Goal: Transaction & Acquisition: Book appointment/travel/reservation

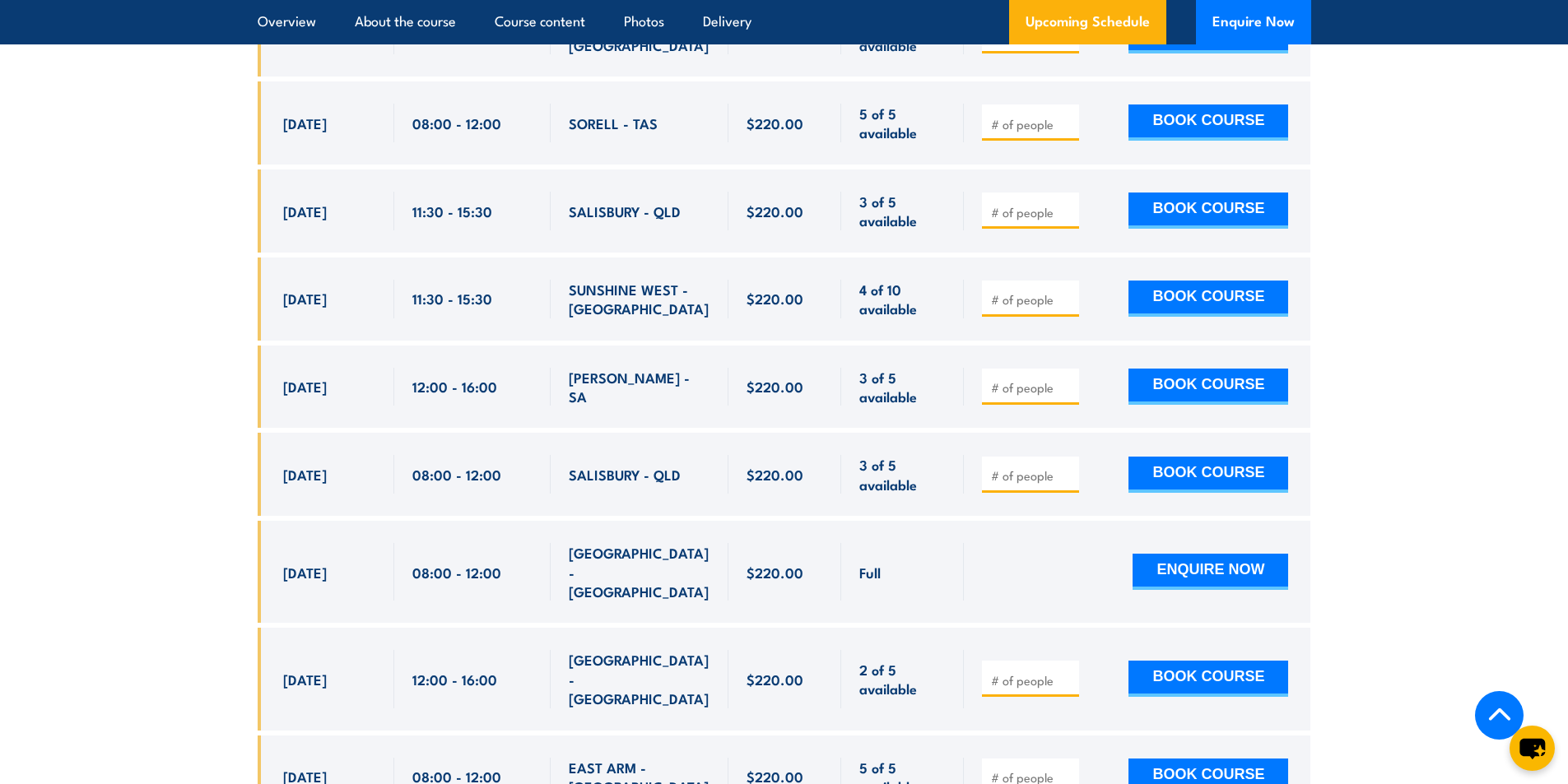
scroll to position [4789, 0]
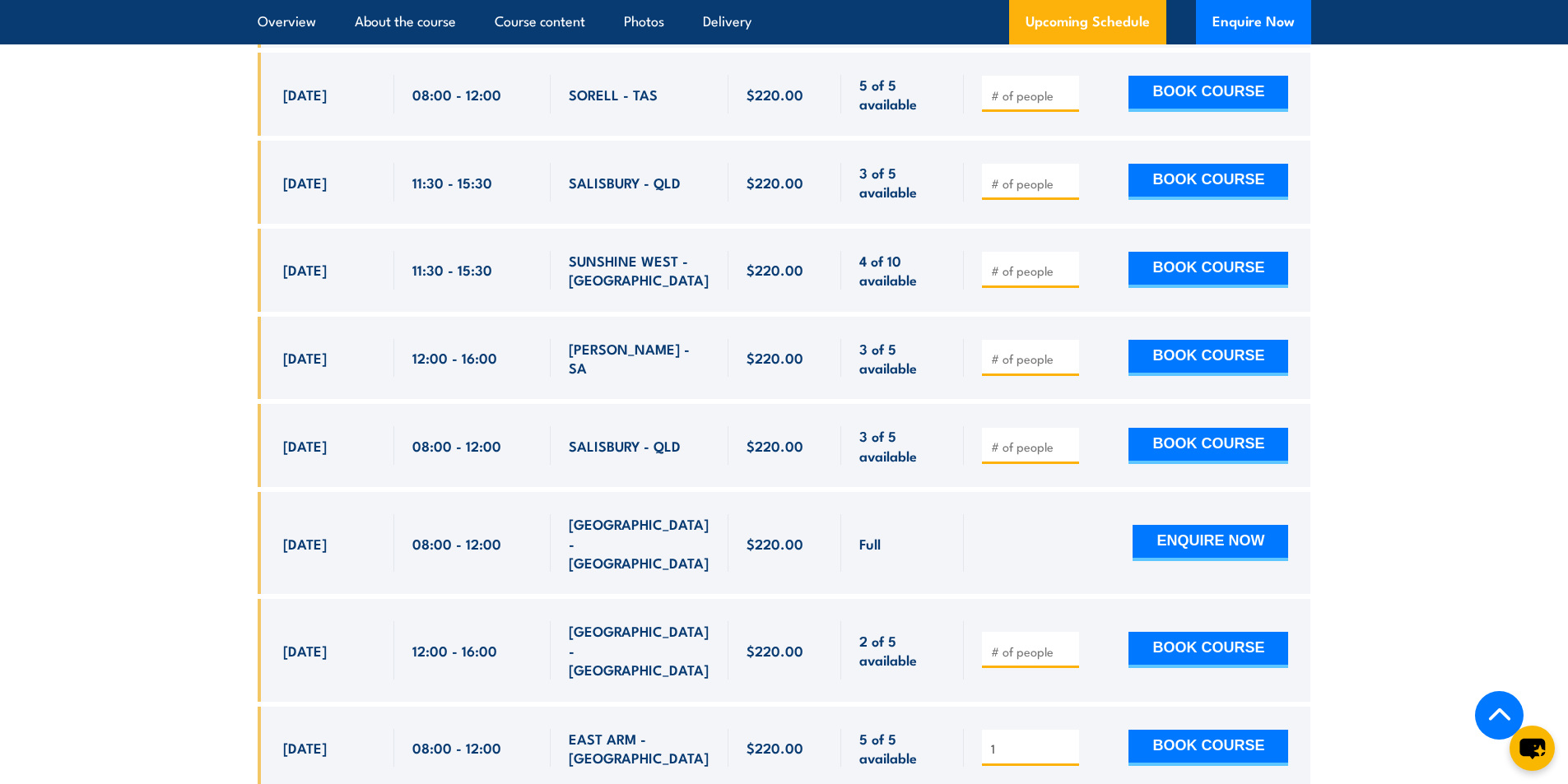
type input "1"
click at [1070, 741] on input "1" at bounding box center [1032, 749] width 82 height 17
click at [1172, 730] on button "BOOK COURSE" at bounding box center [1208, 748] width 160 height 36
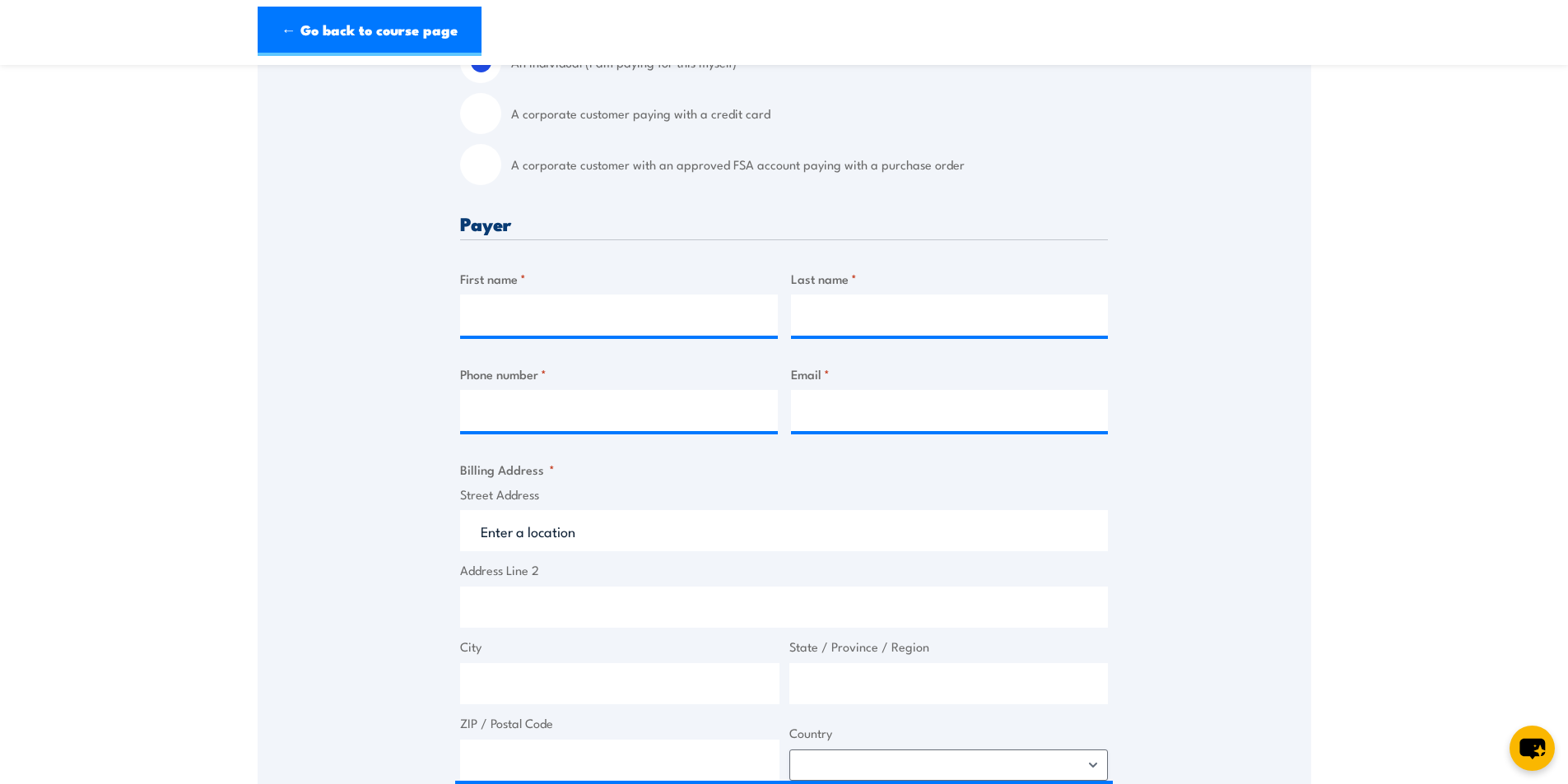
scroll to position [493, 0]
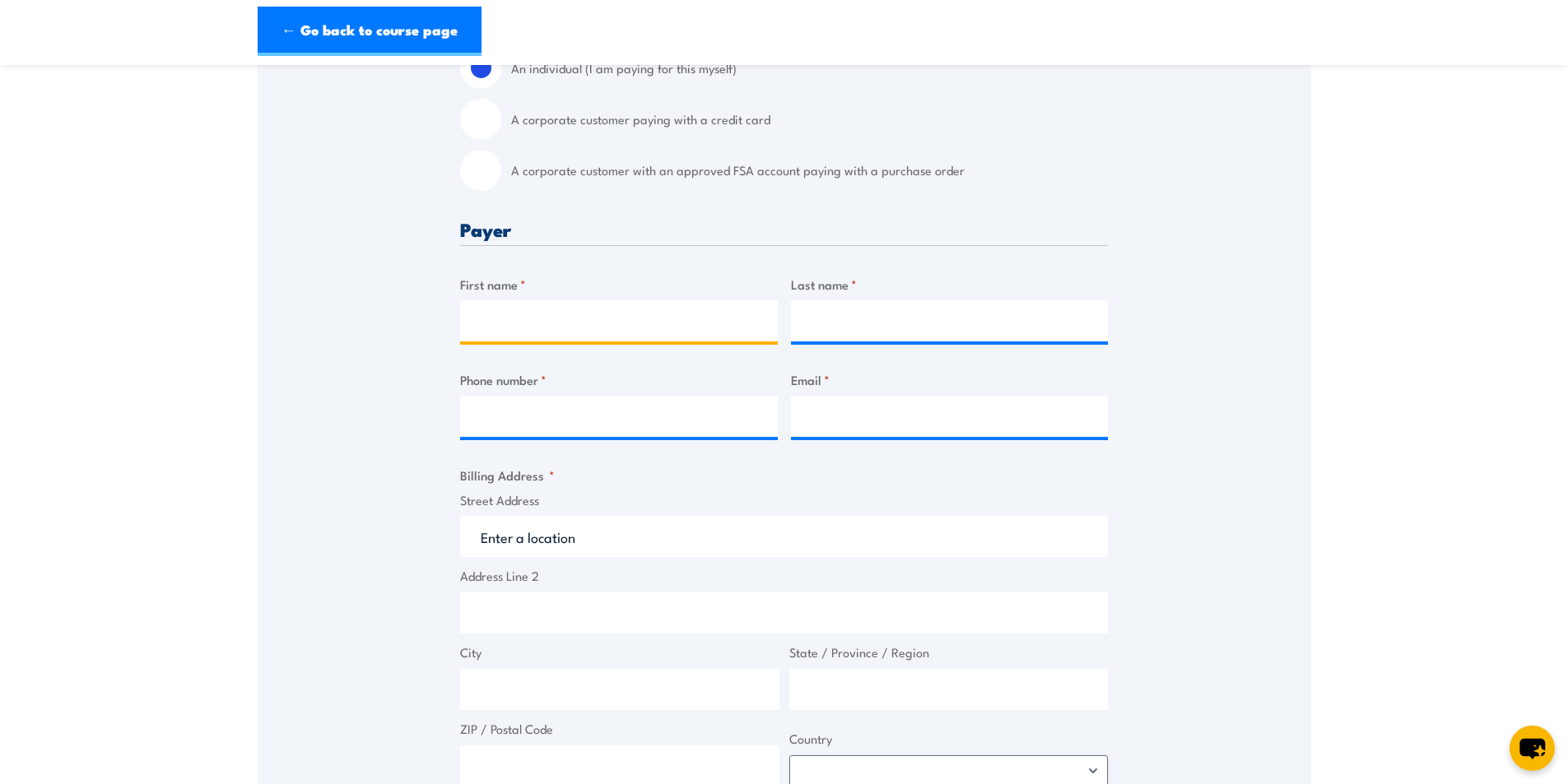
click at [525, 313] on input "First name *" at bounding box center [619, 321] width 318 height 41
type input "Karan"
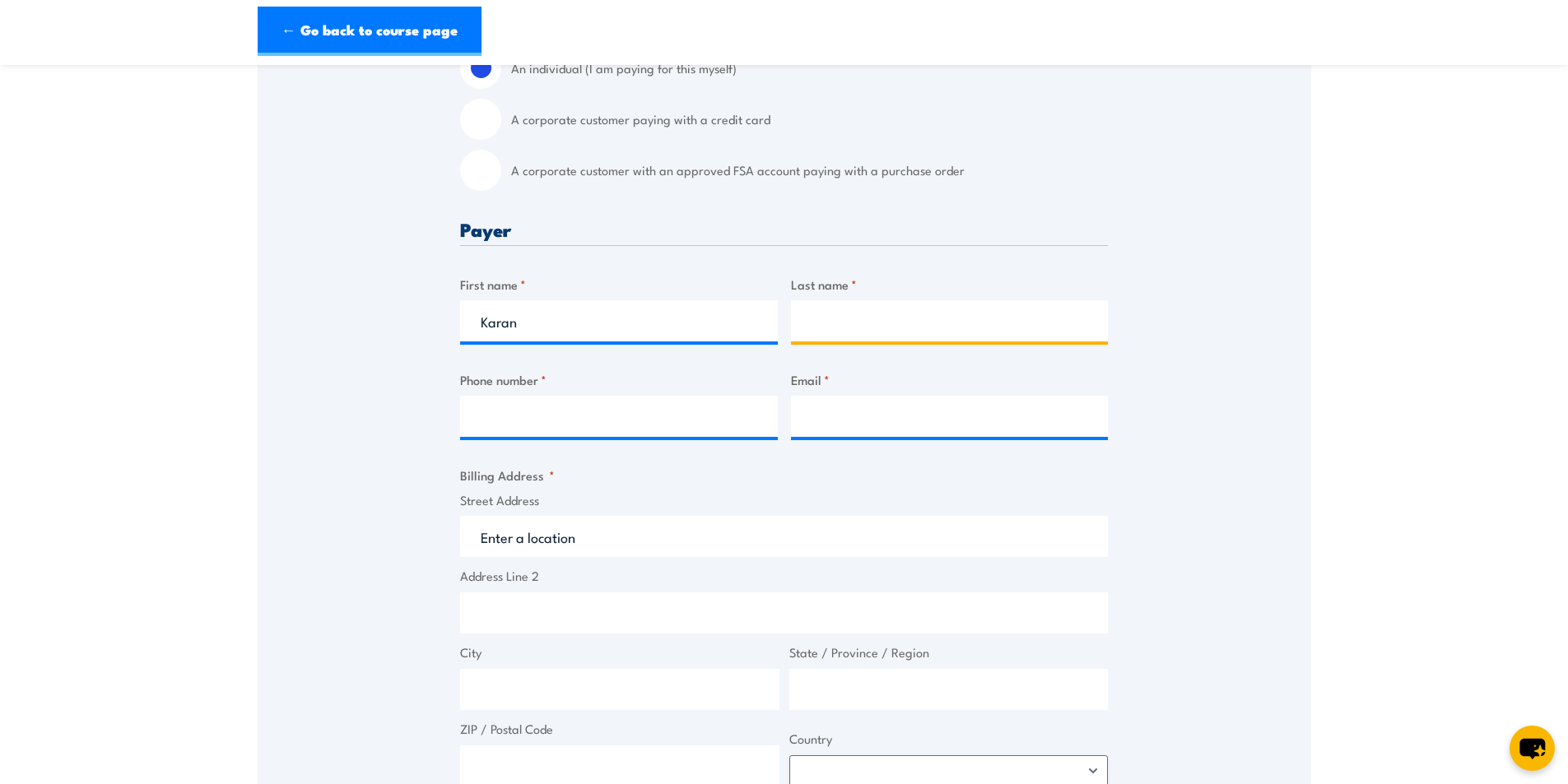
click at [869, 321] on input "Last name *" at bounding box center [949, 321] width 318 height 41
type input "mahant"
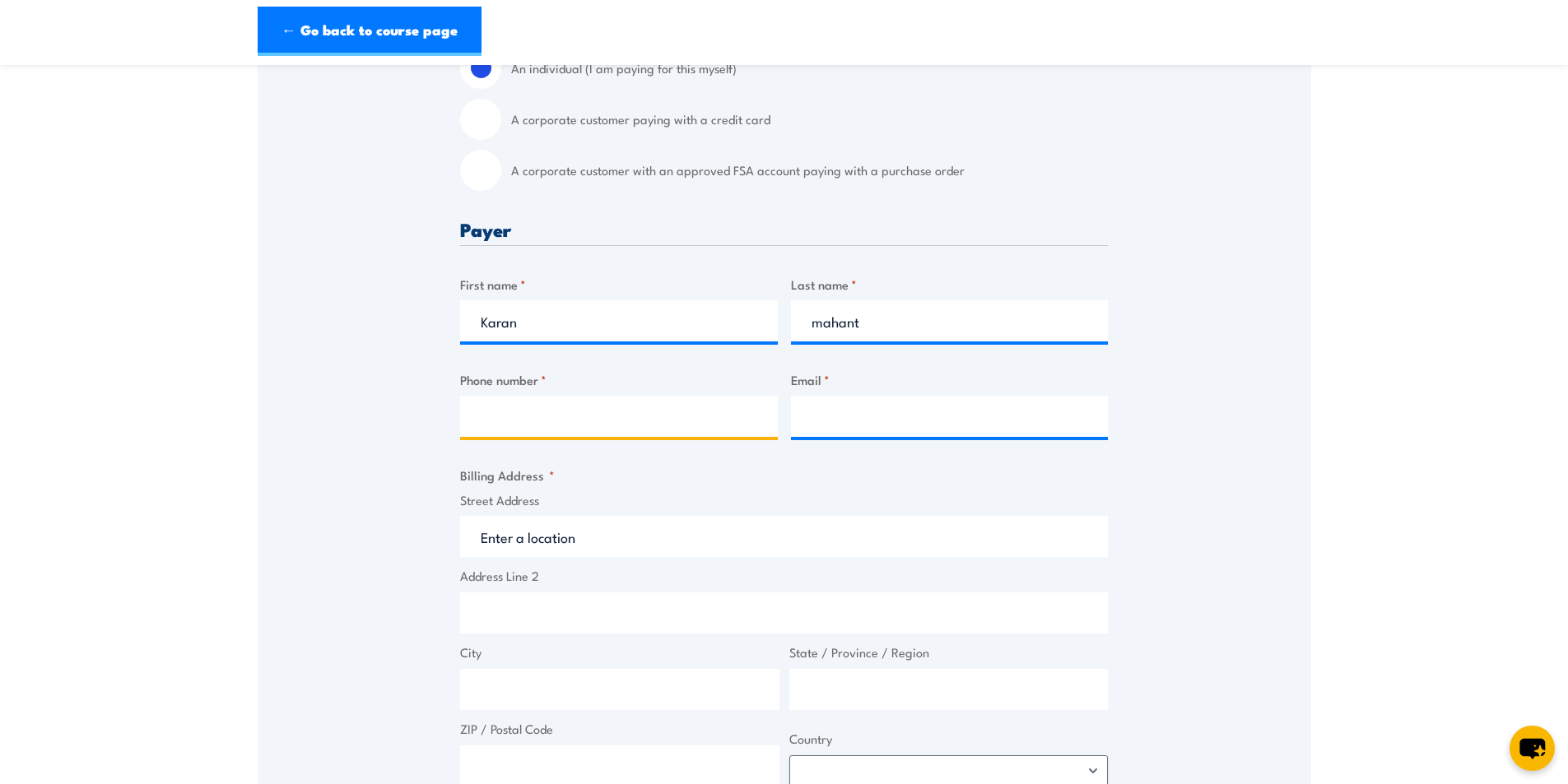
click at [471, 432] on input "Phone number *" at bounding box center [619, 417] width 318 height 41
type input "0466486629"
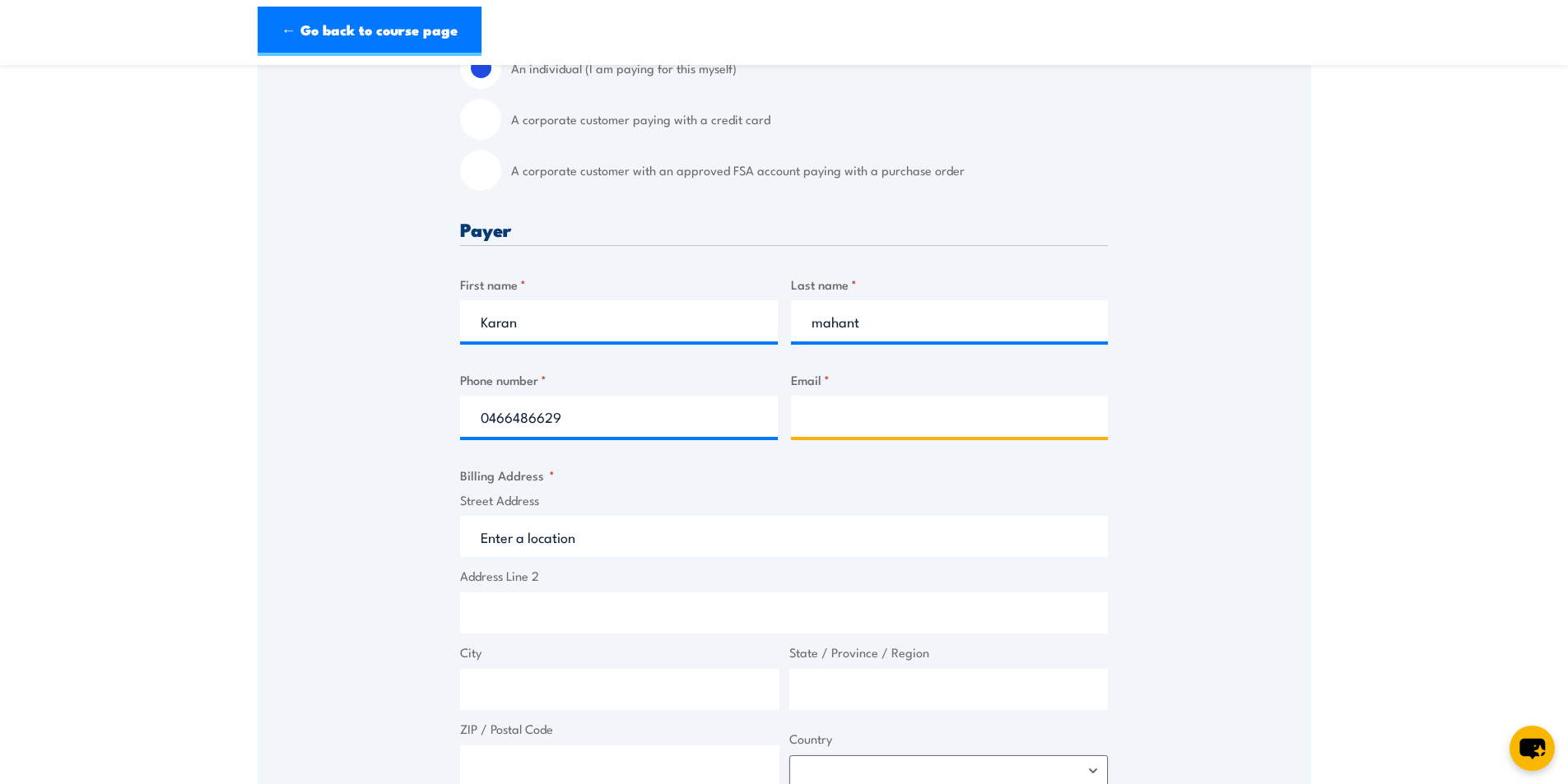
drag, startPoint x: 814, startPoint y: 428, endPoint x: 809, endPoint y: 421, distance: 8.6
click at [811, 422] on input "Email *" at bounding box center [949, 417] width 318 height 41
type input "[EMAIL_ADDRESS][DOMAIN_NAME]"
click at [598, 544] on input "Street Address" at bounding box center [783, 536] width 648 height 41
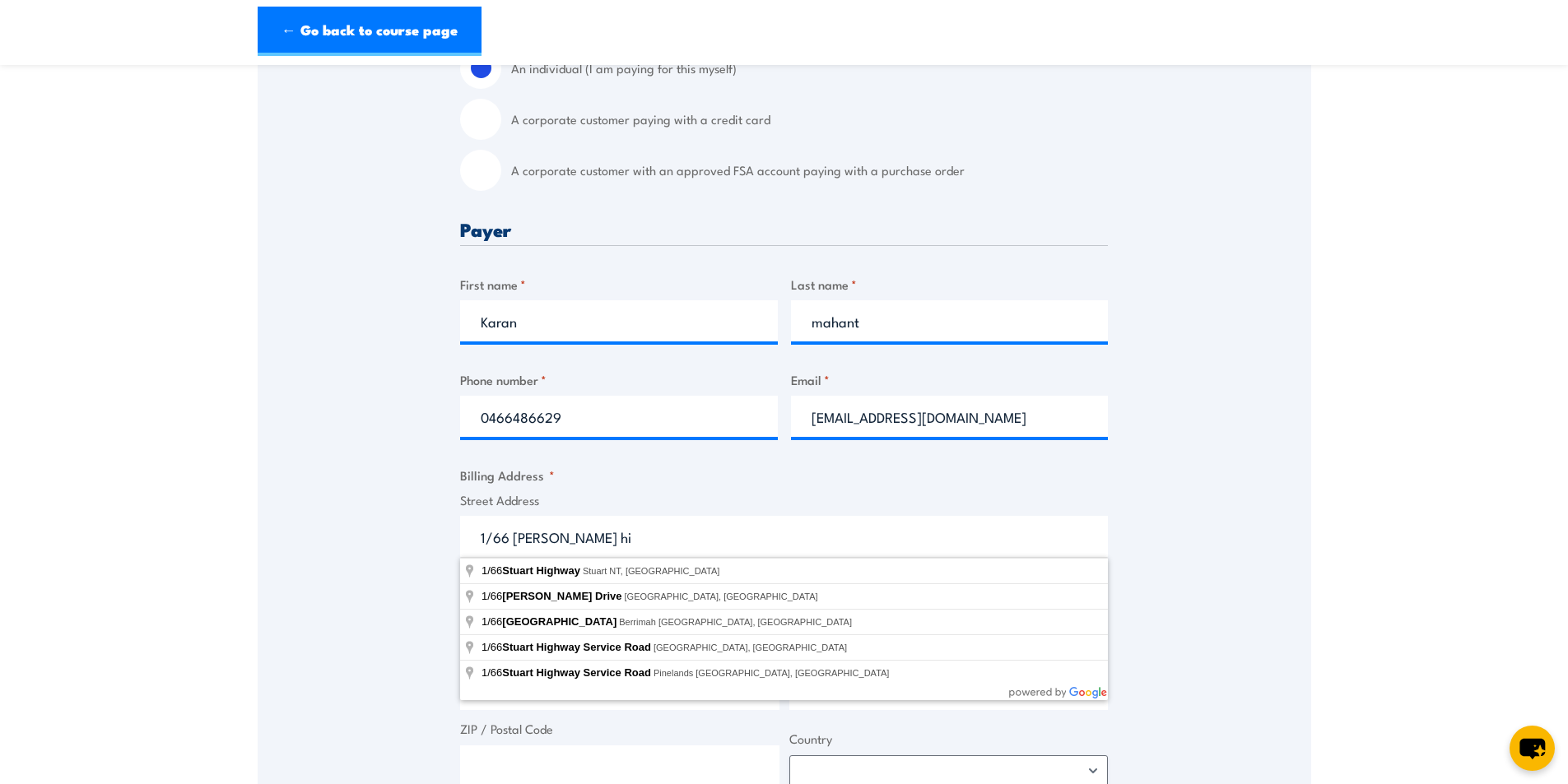
type input "[STREET_ADDRESS]"
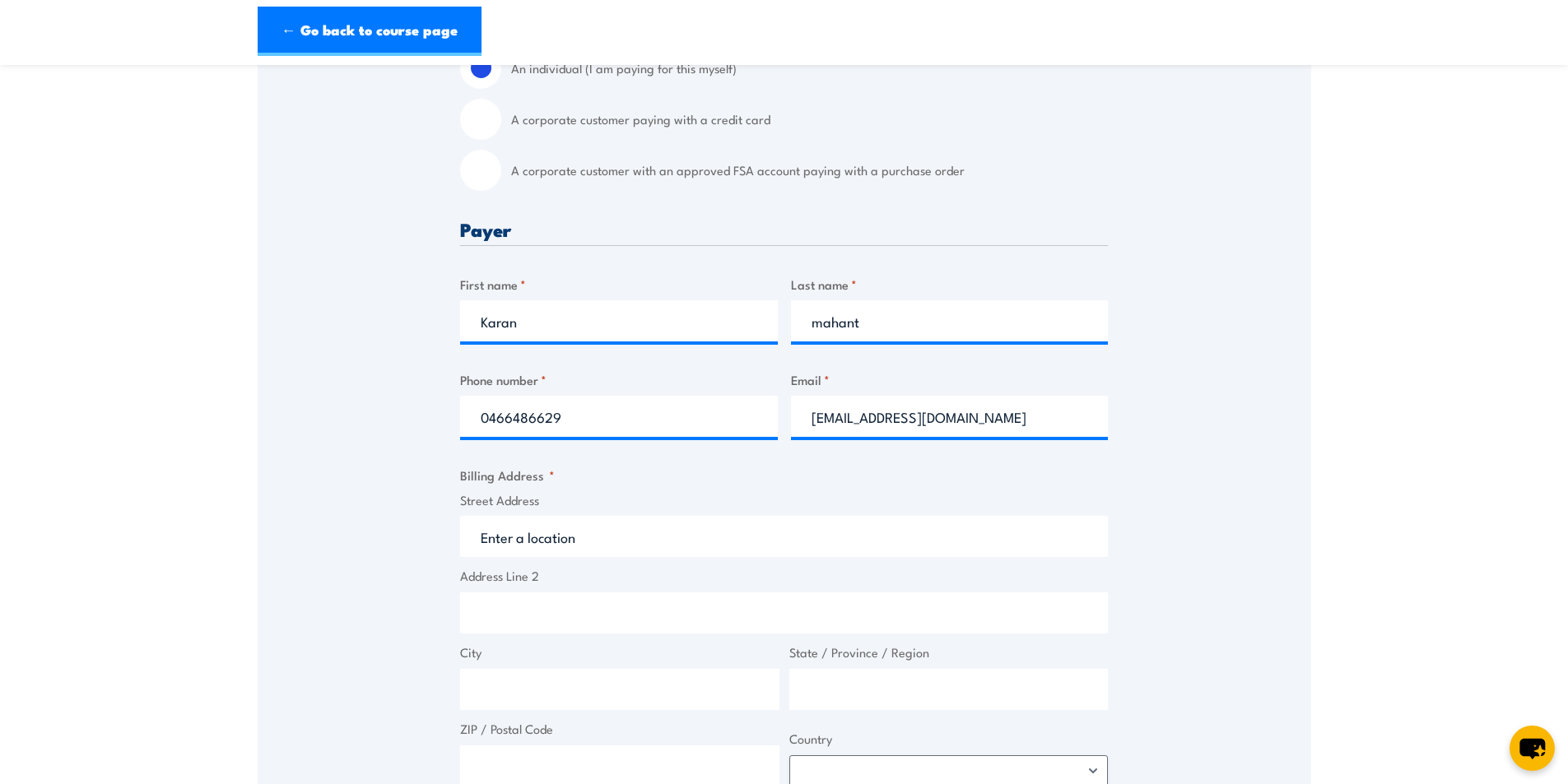
type input "[STREET_ADDRESS][PERSON_NAME]"
type input "[PERSON_NAME]"
type input "[GEOGRAPHIC_DATA]"
type input "0870"
select select "[GEOGRAPHIC_DATA]"
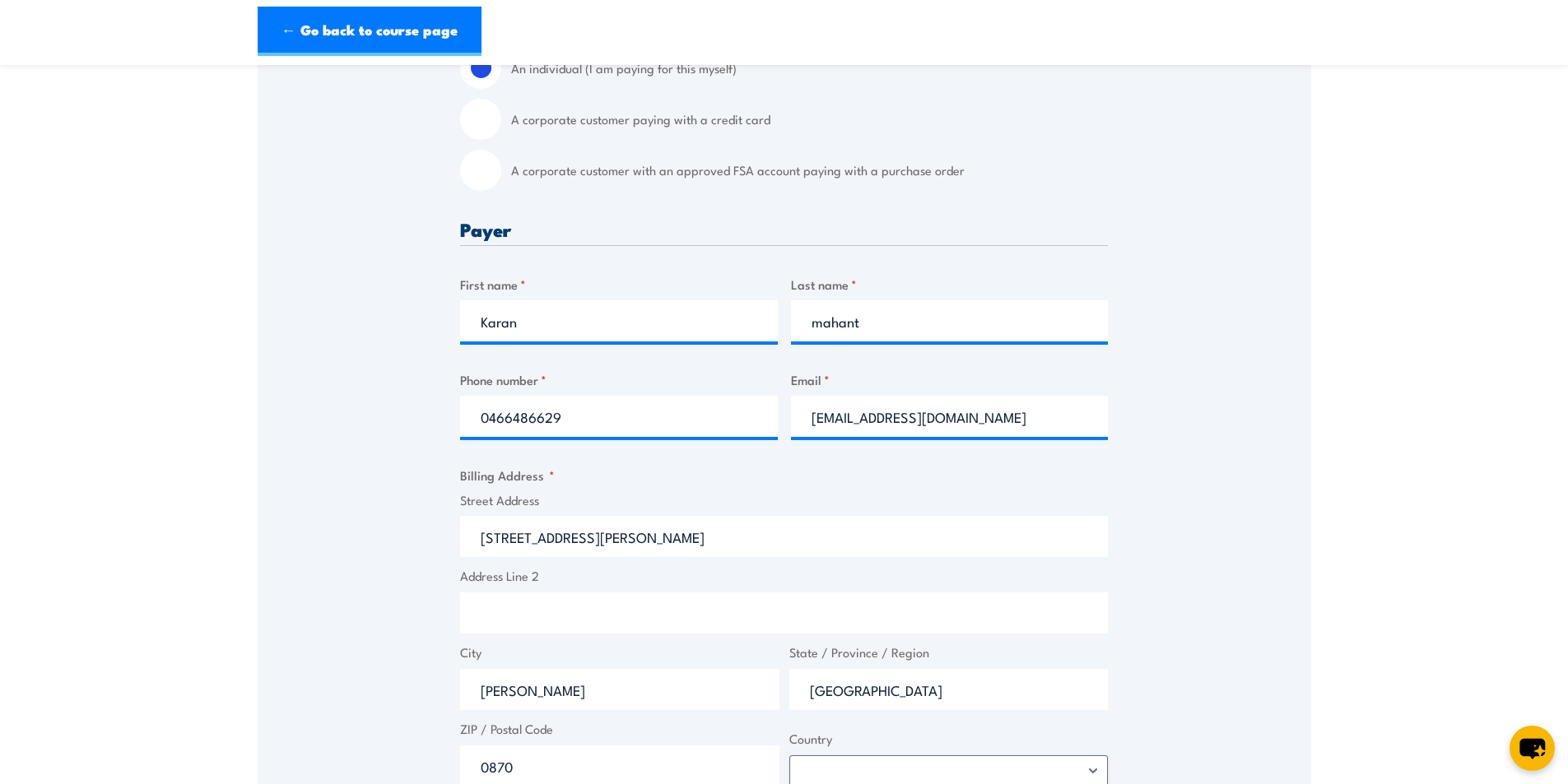
click at [533, 658] on label "City" at bounding box center [620, 653] width 320 height 19
click at [533, 669] on input "[PERSON_NAME]" at bounding box center [620, 690] width 320 height 41
type input "S"
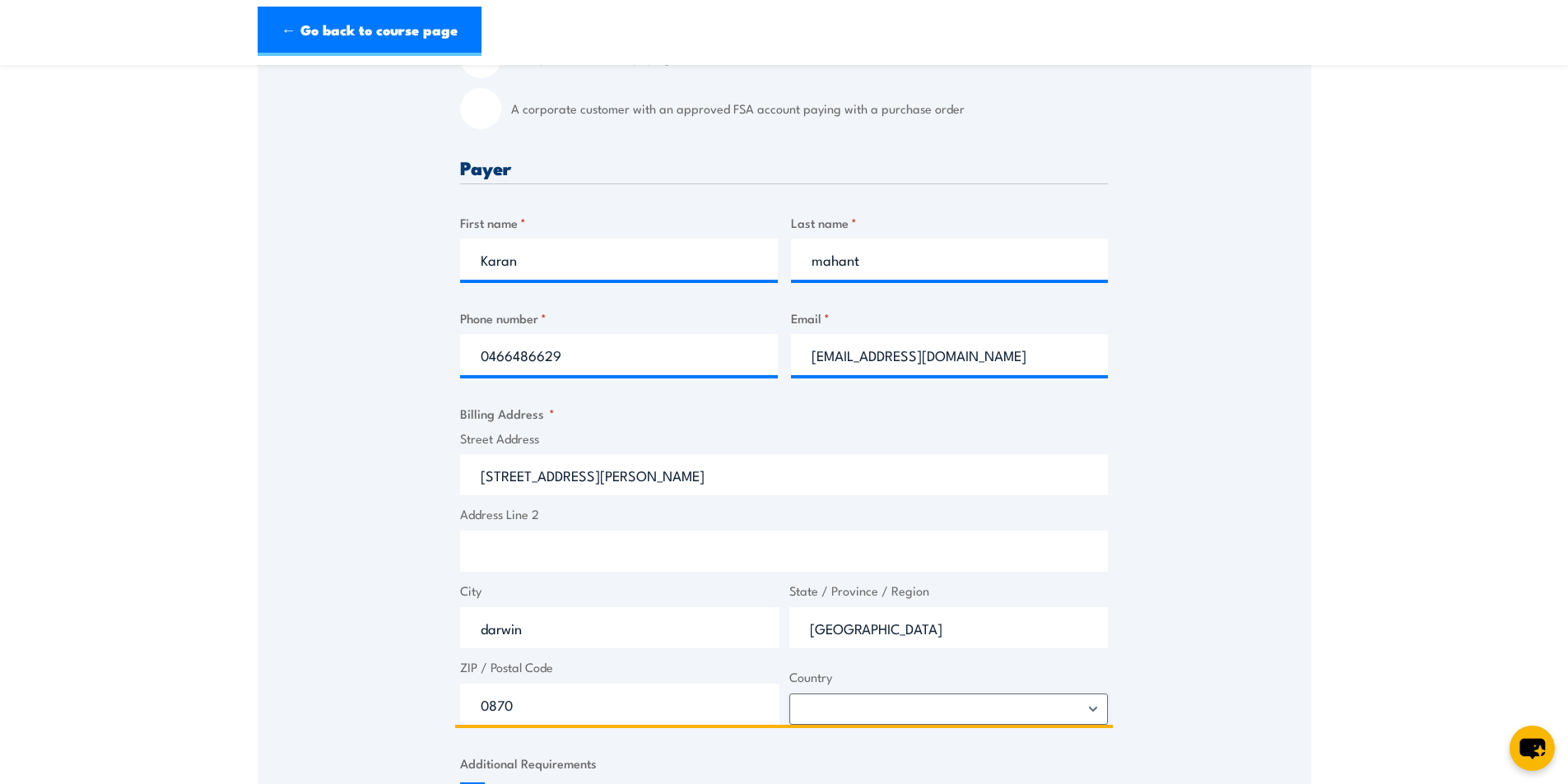
scroll to position [659, 0]
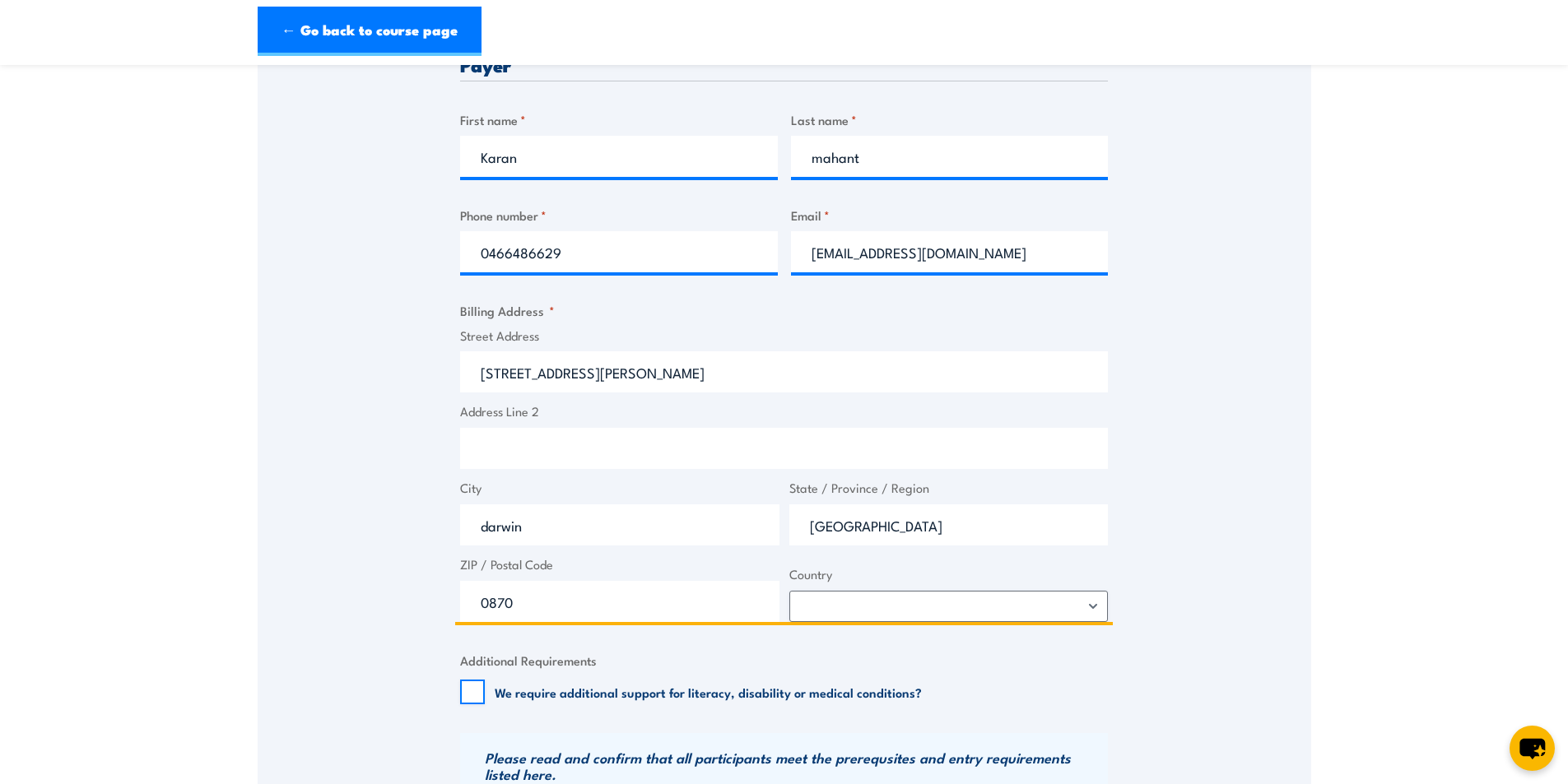
type input "darwin"
click at [554, 607] on input "0870" at bounding box center [620, 602] width 320 height 41
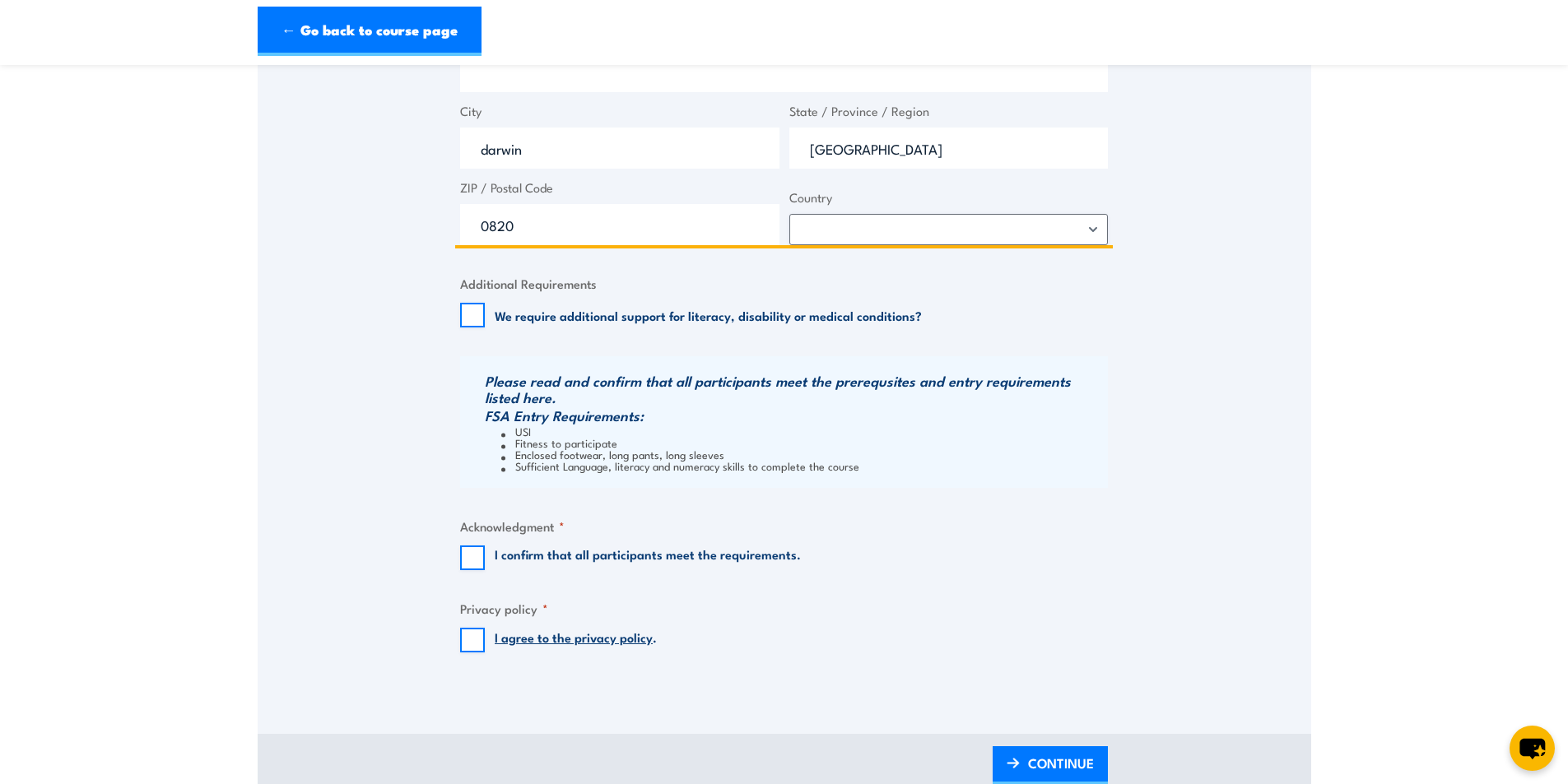
scroll to position [1070, 0]
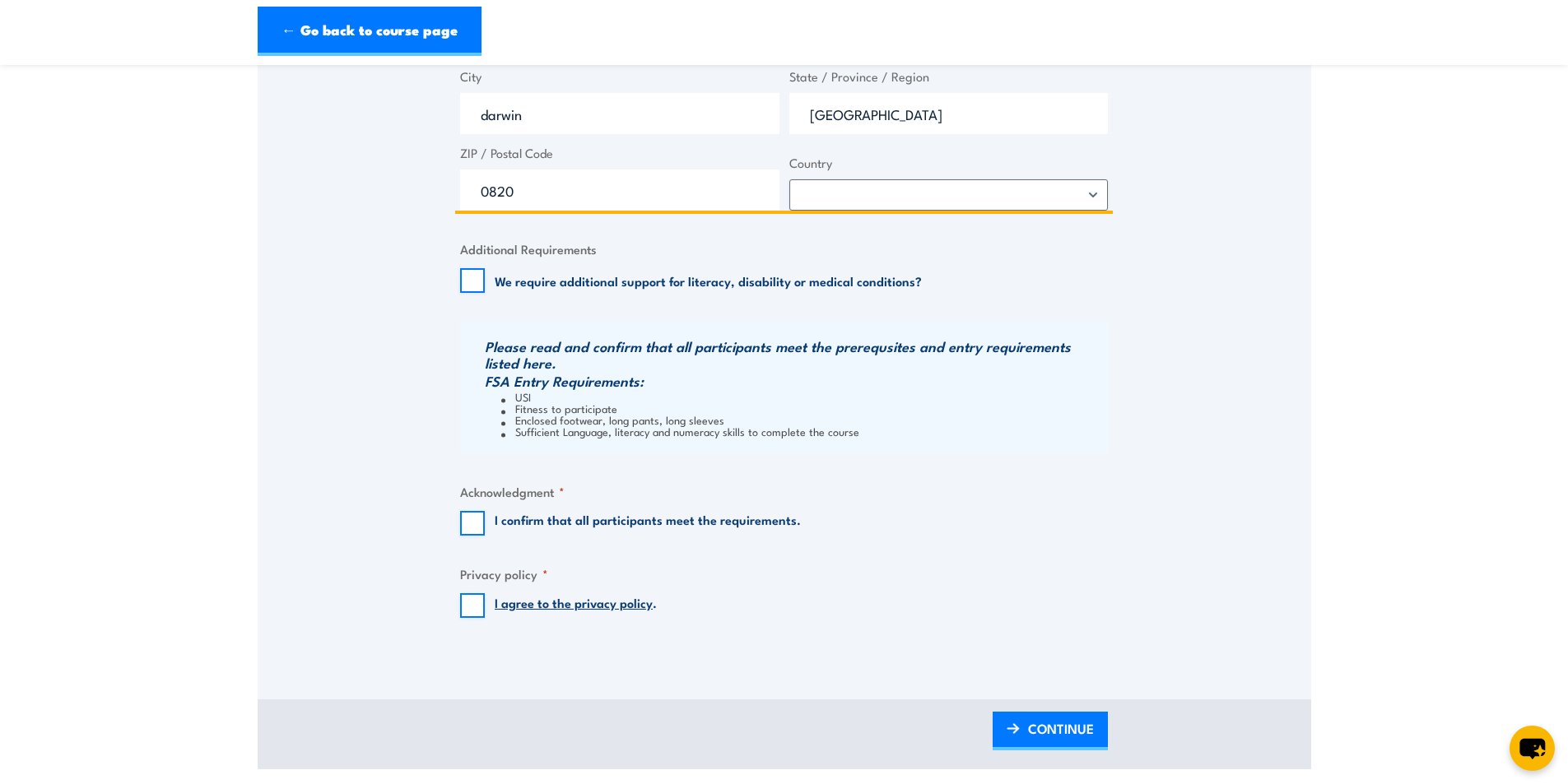
type input "0820"
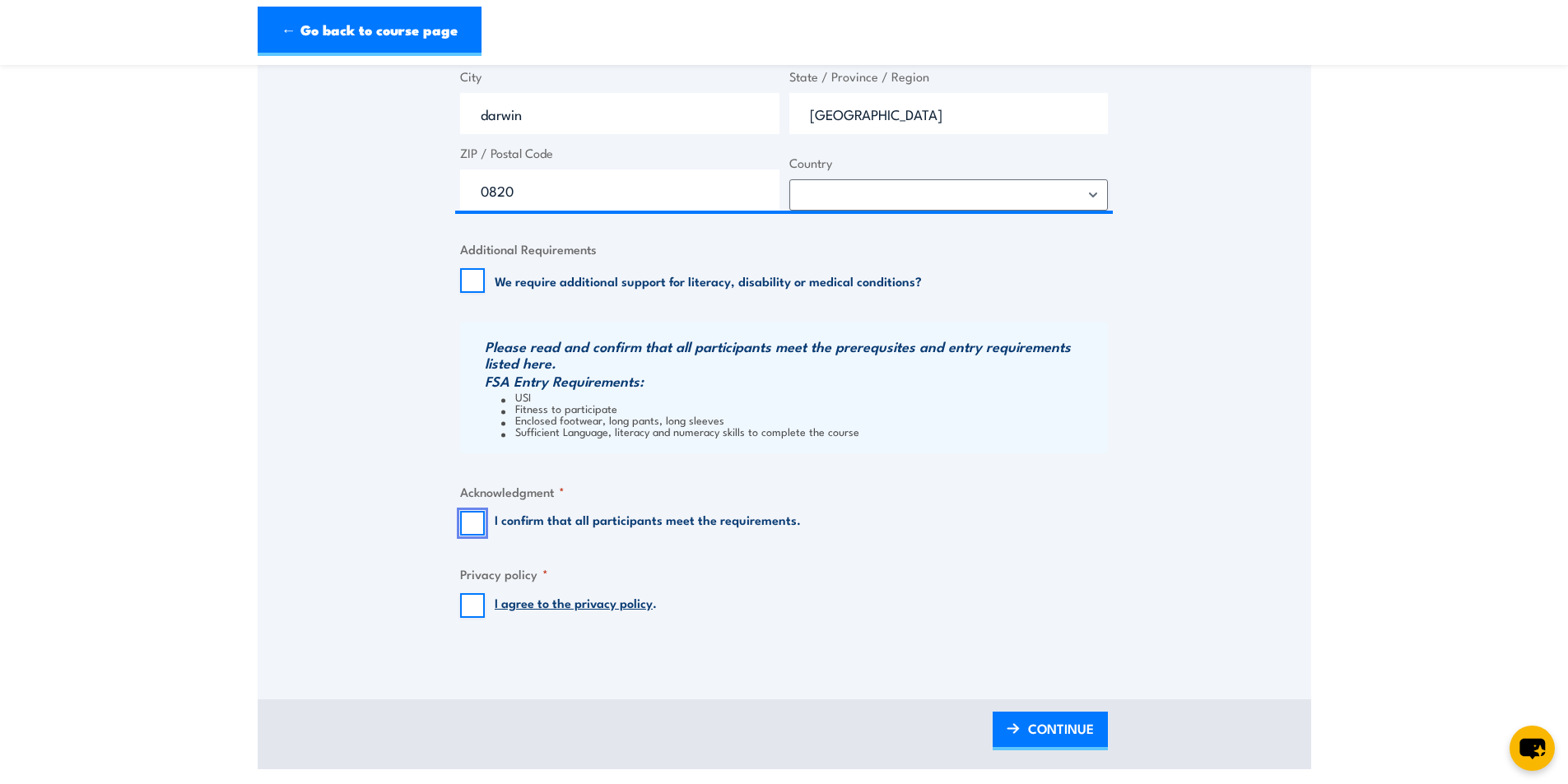
click at [473, 525] on input "I confirm that all participants meet the requirements." at bounding box center [472, 523] width 24 height 24
checkbox input "true"
click at [463, 607] on input "I agree to the privacy policy ." at bounding box center [472, 606] width 24 height 24
checkbox input "true"
click at [1048, 727] on span "CONTINUE" at bounding box center [1061, 729] width 65 height 44
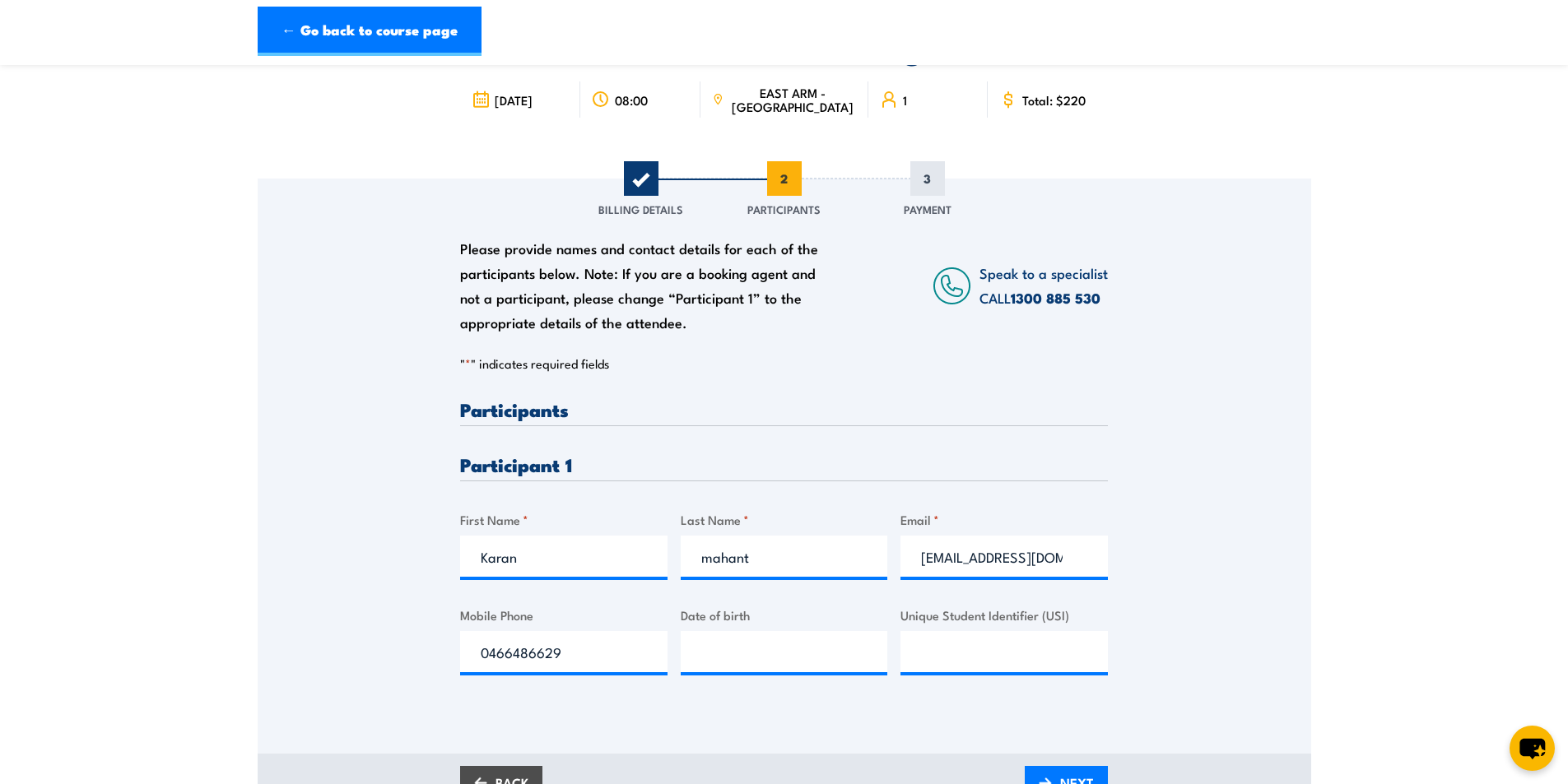
scroll to position [247, 0]
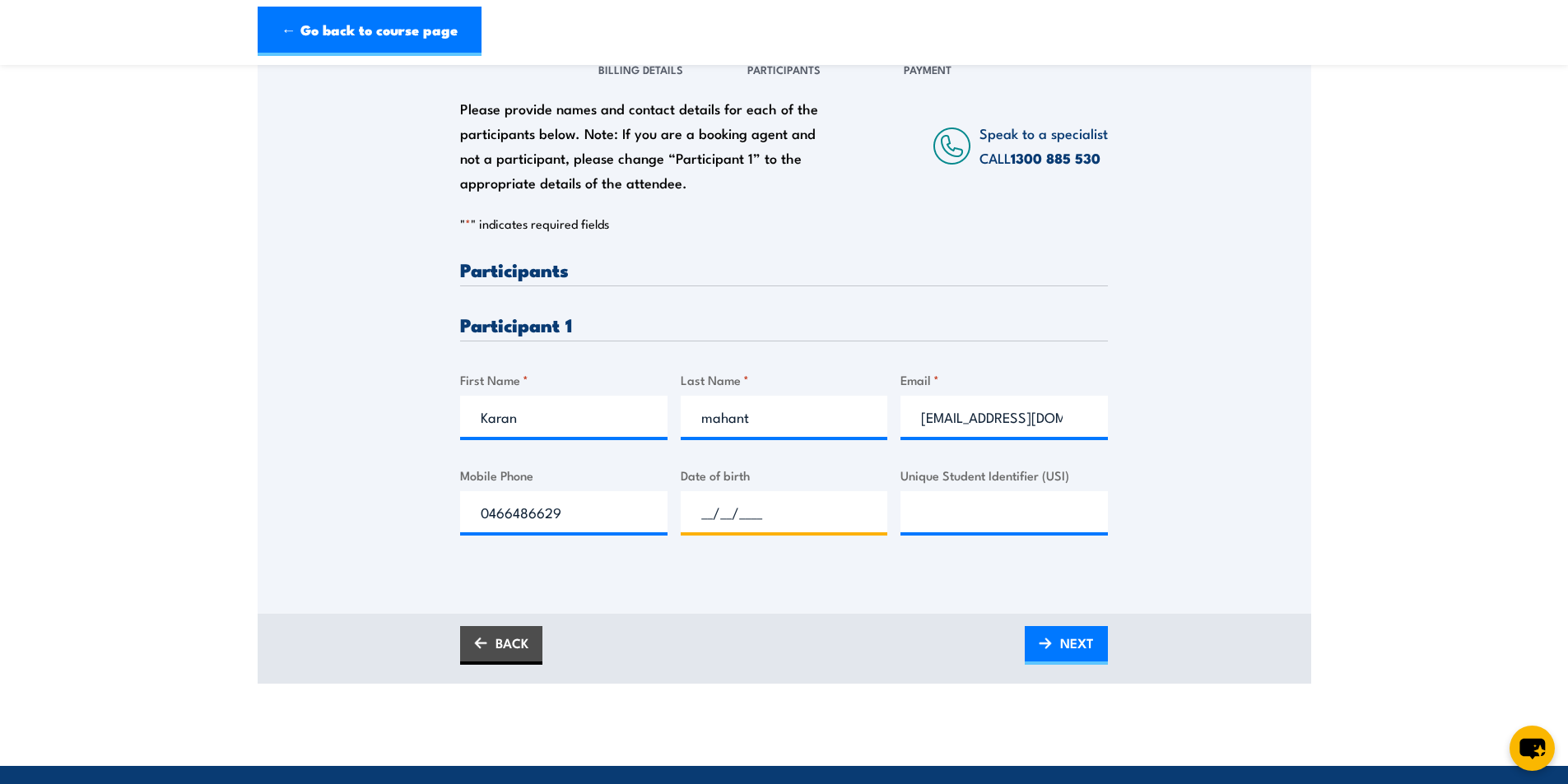
click at [731, 519] on input "__/__/____" at bounding box center [784, 512] width 207 height 41
click at [701, 511] on input "__/__/____" at bounding box center [784, 512] width 207 height 41
type input "[DATE]"
click at [905, 521] on input "Unique Student Identifier (USI)" at bounding box center [1005, 512] width 207 height 41
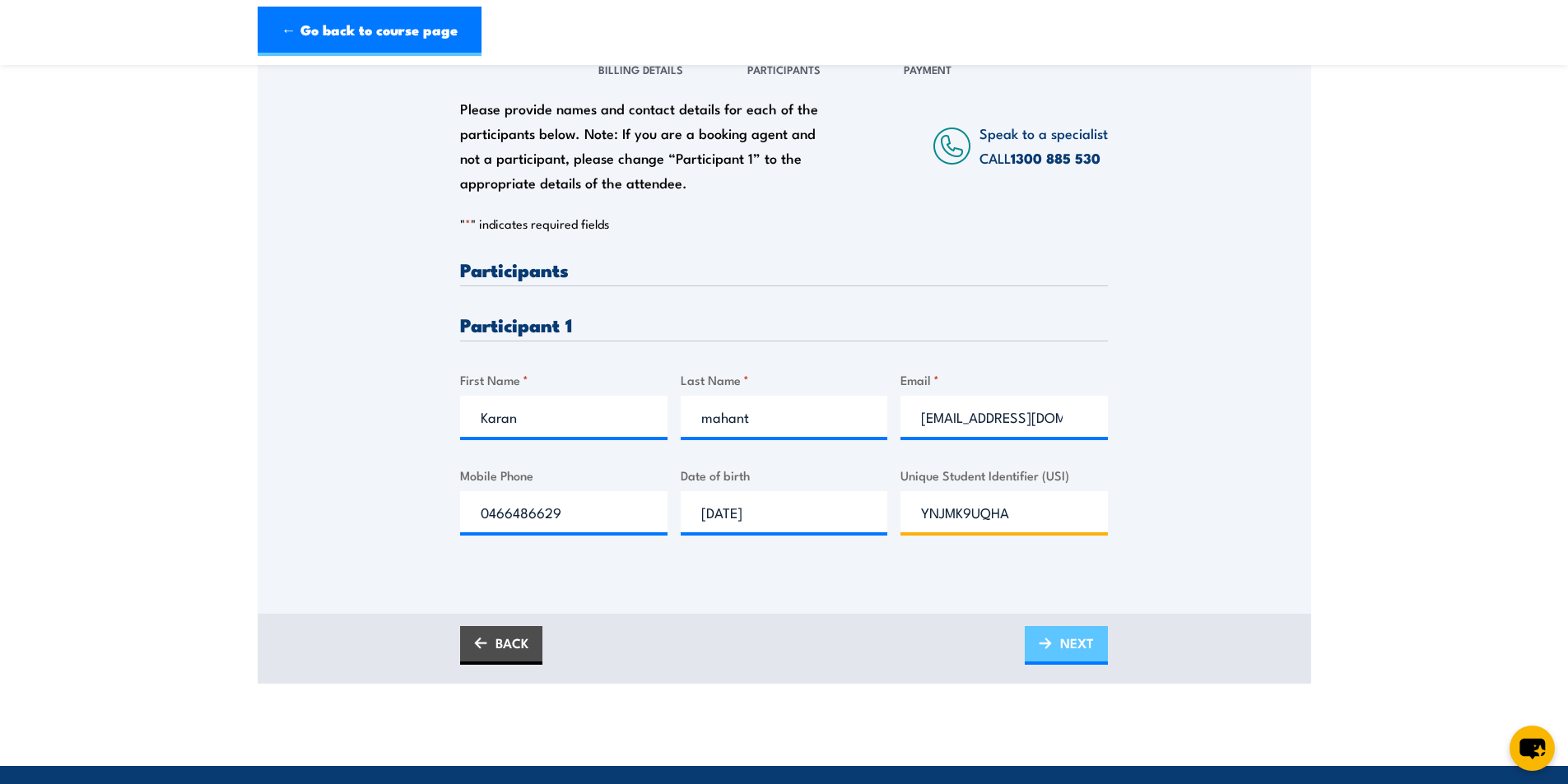
type input "YNJMK9UQHA"
click at [1072, 638] on span "NEXT" at bounding box center [1076, 643] width 34 height 44
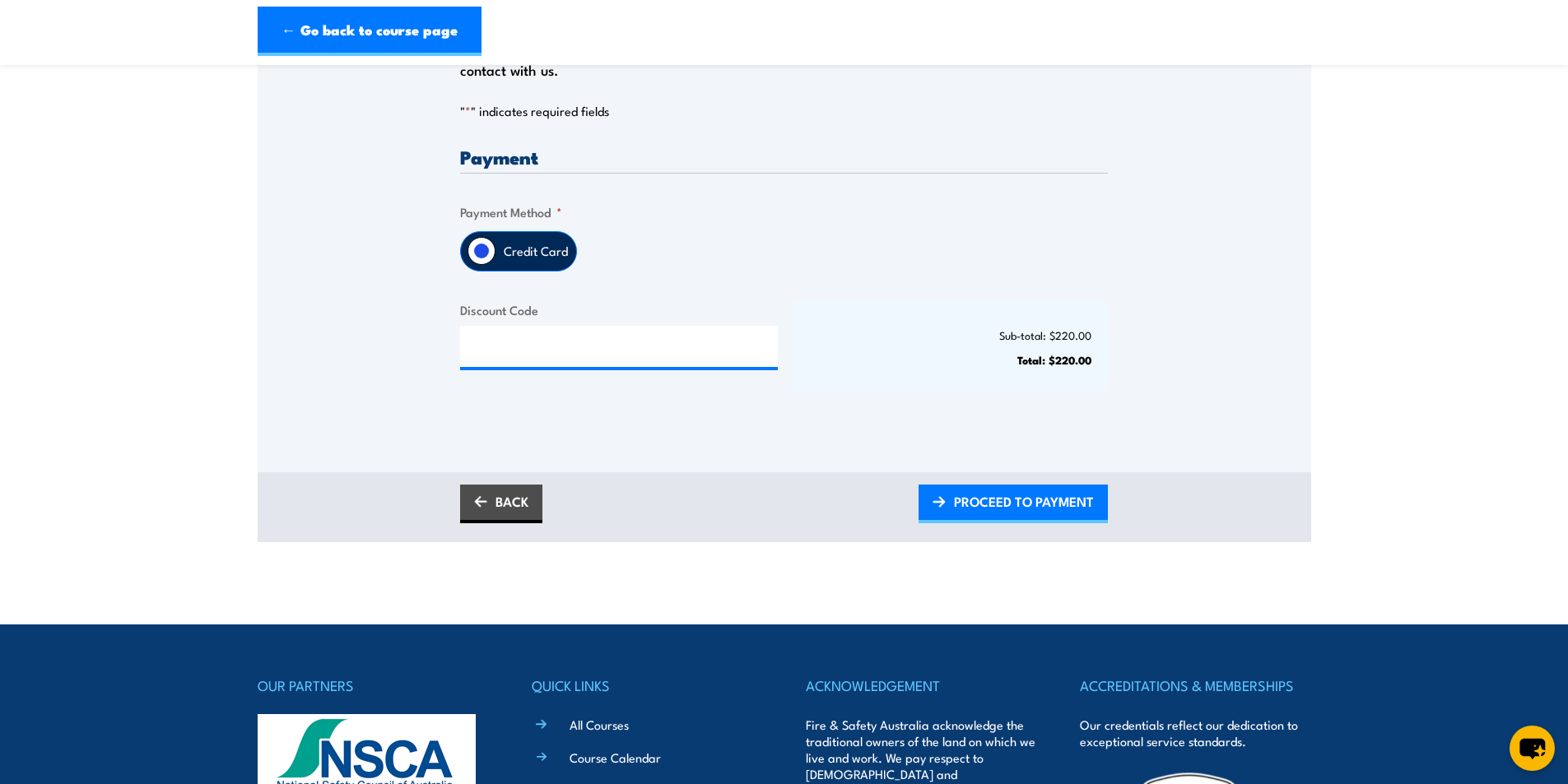
scroll to position [329, 0]
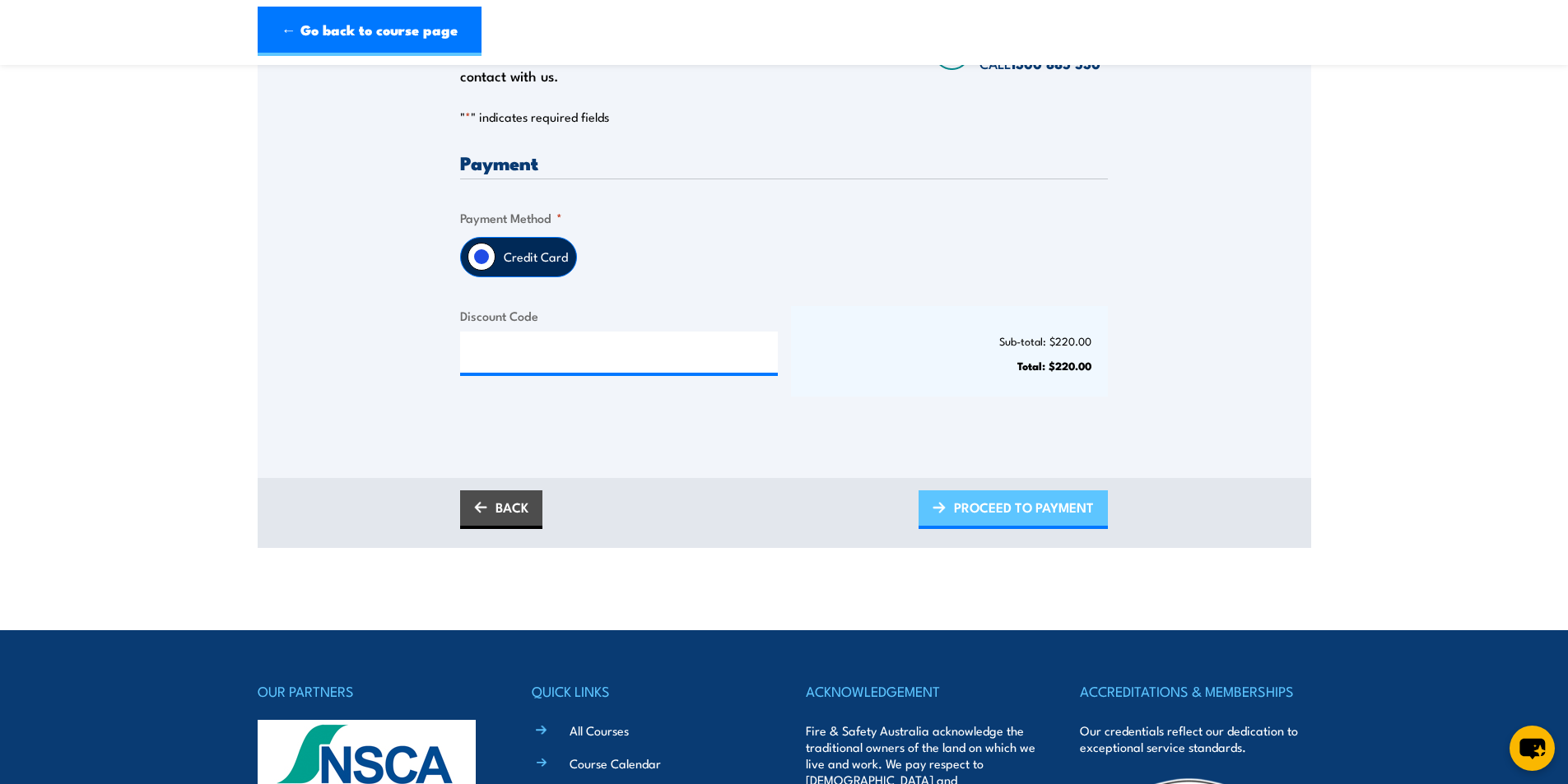
click at [988, 509] on span "PROCEED TO PAYMENT" at bounding box center [1024, 507] width 140 height 44
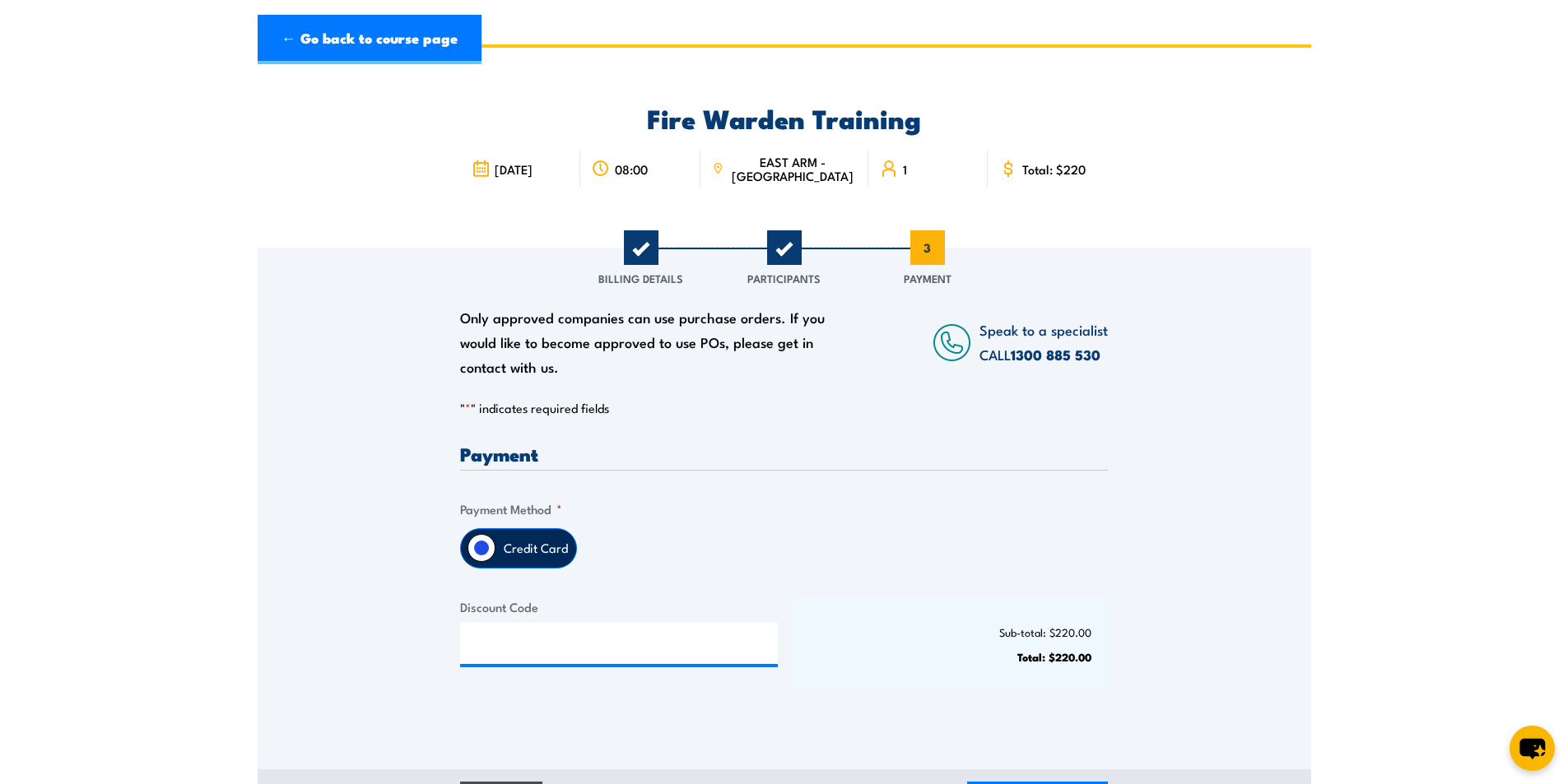
scroll to position [0, 0]
